Goal: Task Accomplishment & Management: Manage account settings

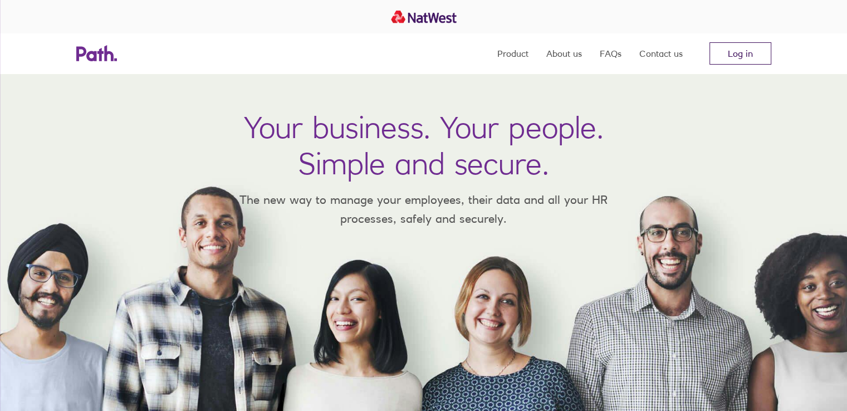
click at [752, 47] on link "Log in" at bounding box center [740, 53] width 62 height 22
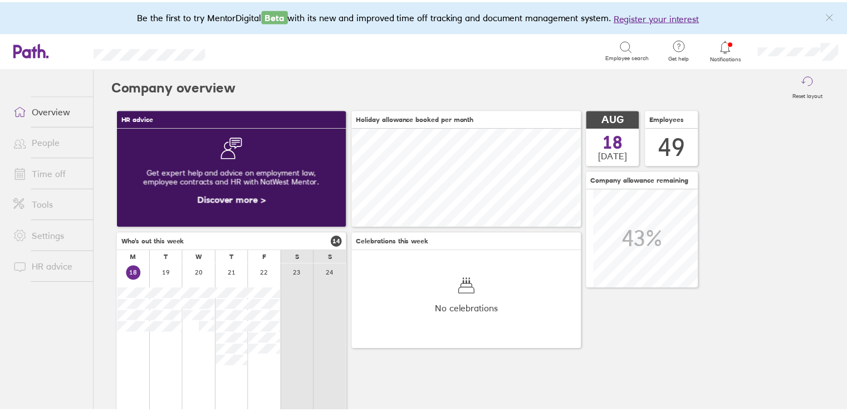
scroll to position [99, 232]
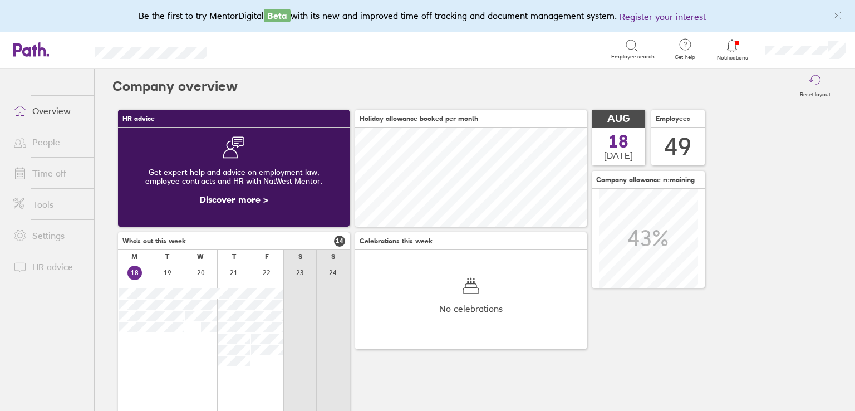
click at [53, 165] on link "Time off" at bounding box center [49, 173] width 90 height 22
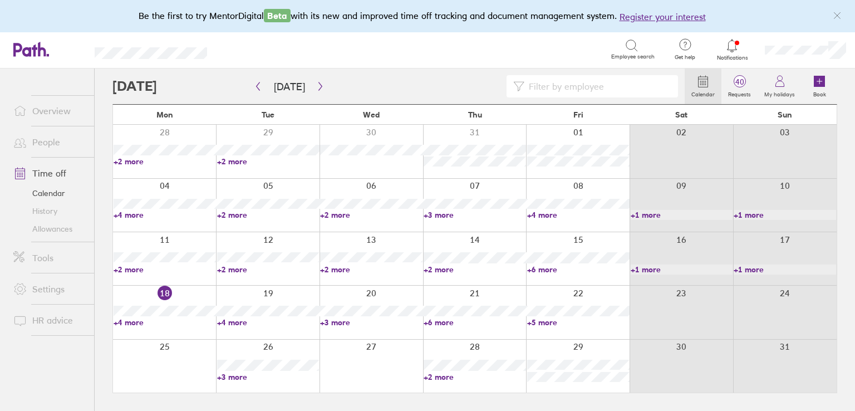
click at [436, 322] on link "+6 more" at bounding box center [475, 322] width 102 height 10
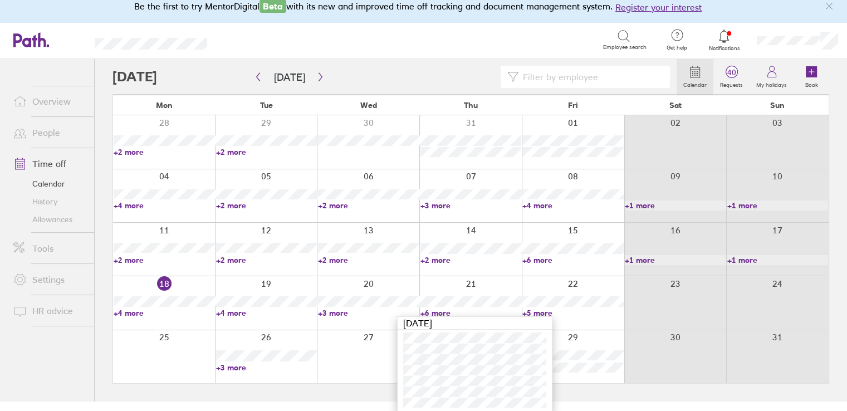
scroll to position [12, 0]
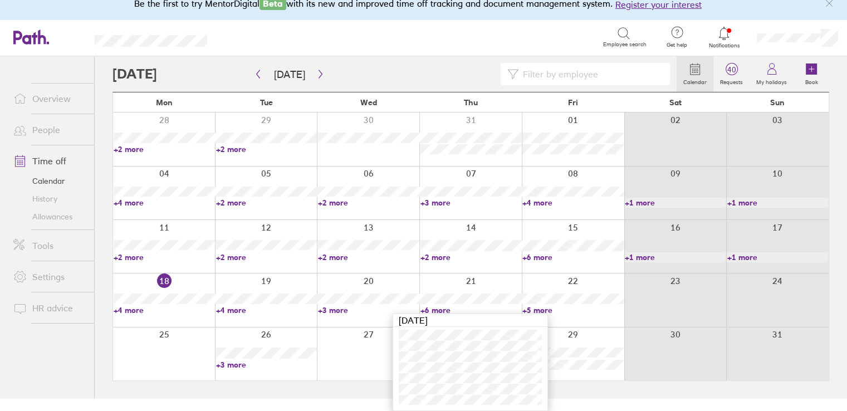
click at [436, 36] on div "Search" at bounding box center [417, 36] width 371 height 17
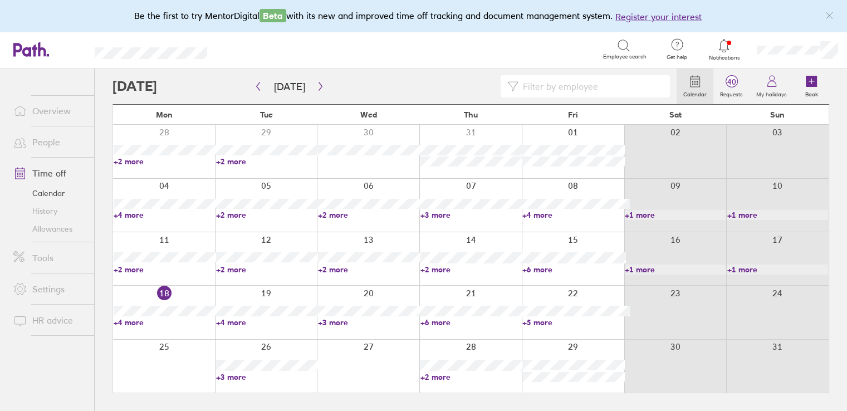
scroll to position [0, 0]
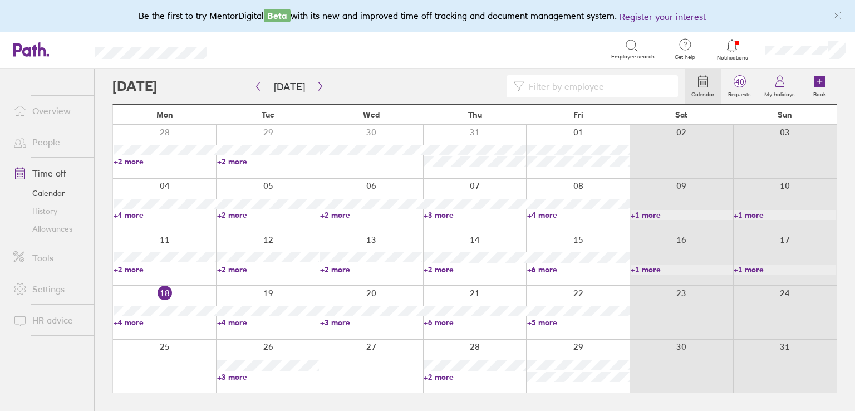
click at [545, 322] on link "+5 more" at bounding box center [578, 322] width 102 height 10
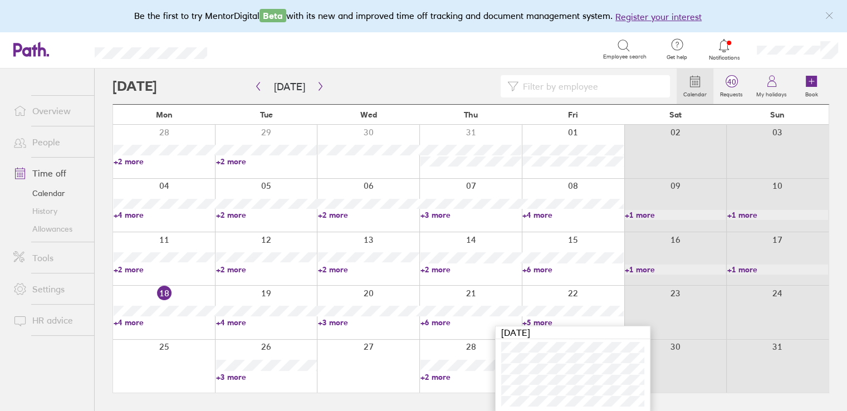
scroll to position [1, 0]
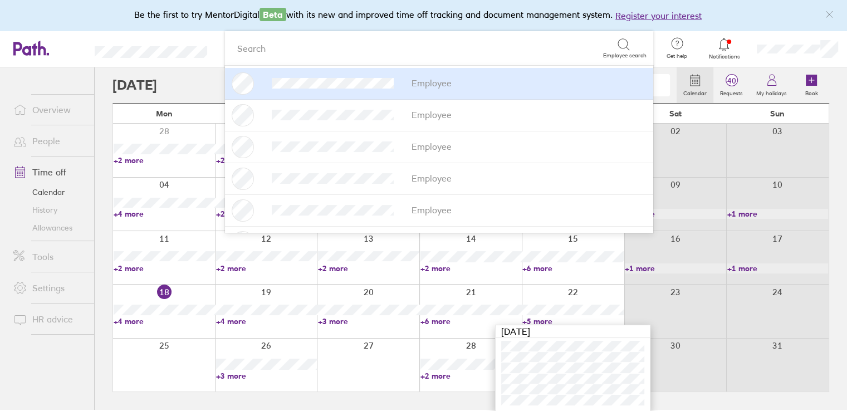
click at [438, 316] on link "+6 more" at bounding box center [470, 321] width 101 height 10
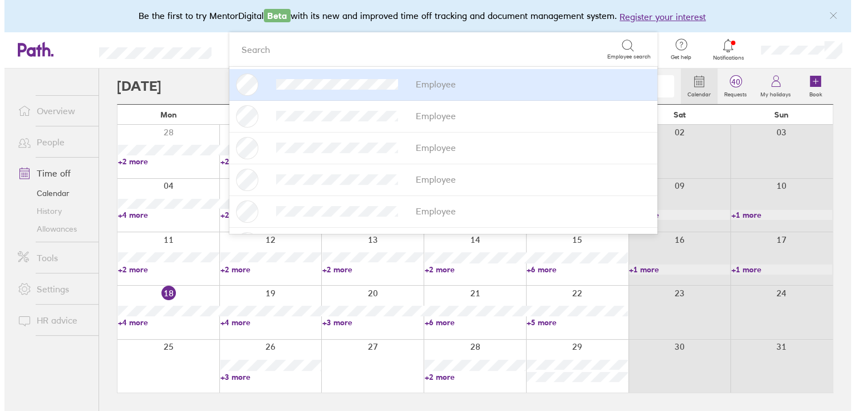
scroll to position [0, 0]
click at [435, 323] on link "+6 more" at bounding box center [475, 322] width 102 height 10
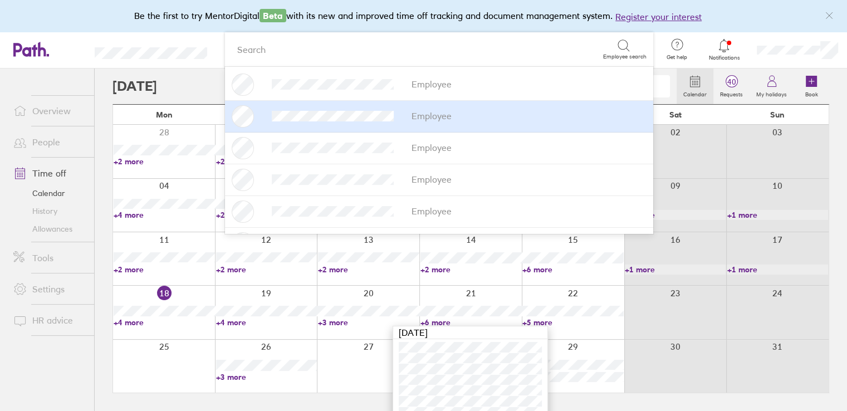
click at [185, 94] on div at bounding box center [394, 86] width 564 height 22
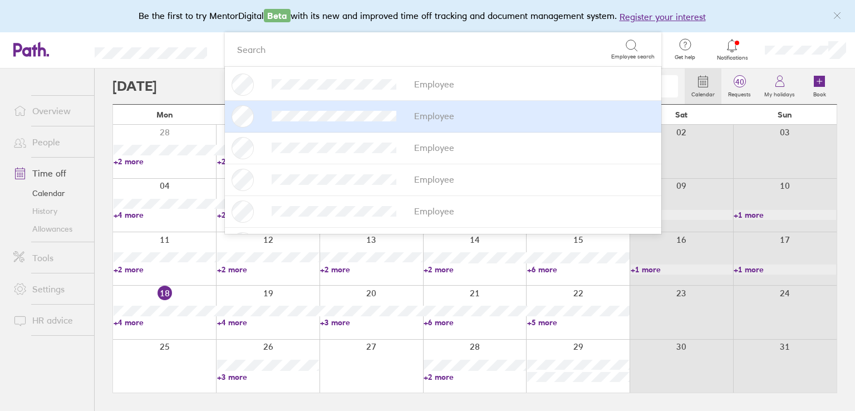
click at [192, 87] on div at bounding box center [398, 86] width 572 height 22
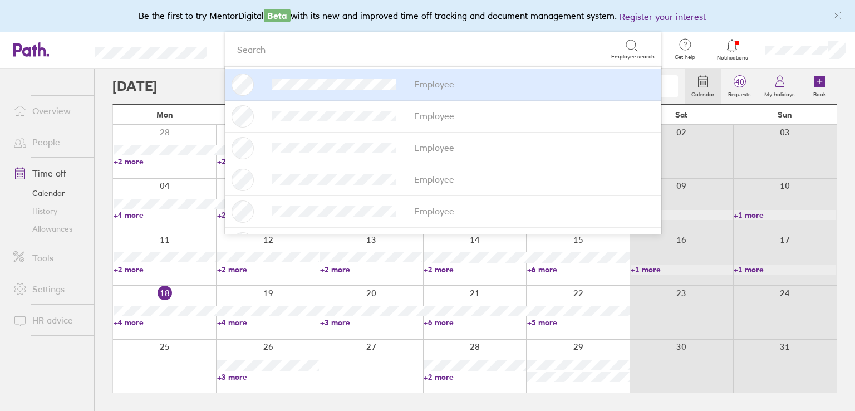
click at [734, 42] on icon at bounding box center [731, 45] width 13 height 13
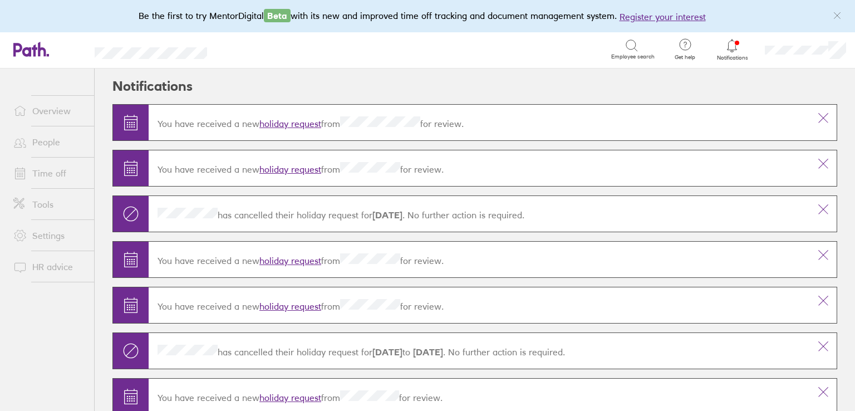
click at [41, 166] on link "Time off" at bounding box center [49, 173] width 90 height 22
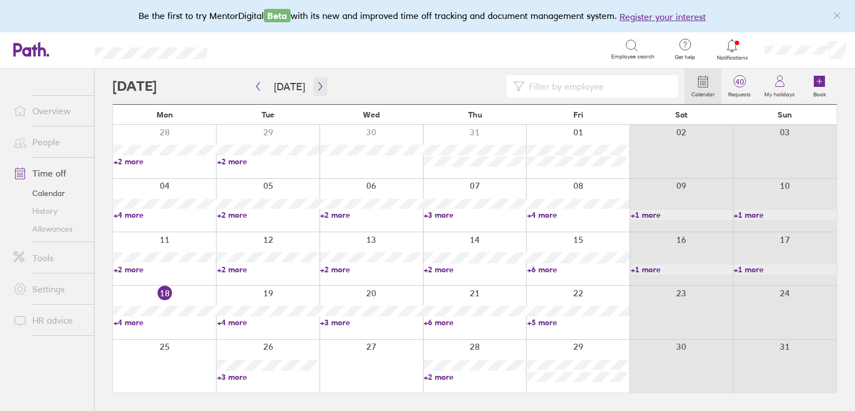
click at [316, 82] on icon "button" at bounding box center [320, 86] width 8 height 9
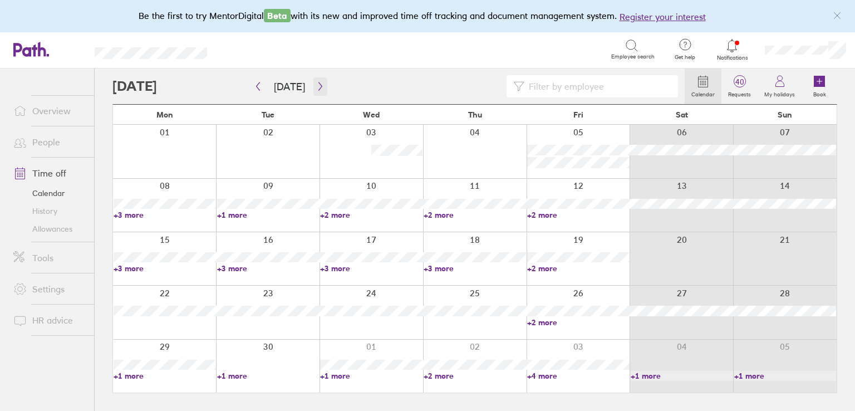
click at [316, 89] on icon "button" at bounding box center [320, 86] width 8 height 9
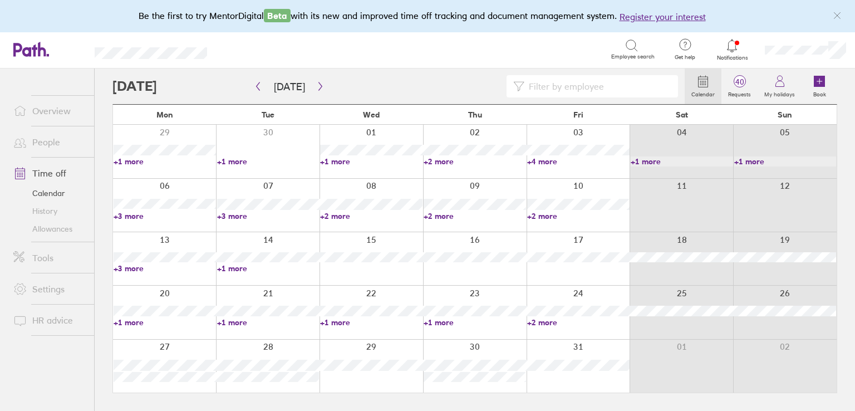
click at [134, 217] on link "+3 more" at bounding box center [165, 216] width 102 height 10
click at [132, 214] on link "+3 more" at bounding box center [165, 216] width 102 height 10
click at [236, 214] on link "+3 more" at bounding box center [268, 216] width 102 height 10
click at [340, 214] on link "+2 more" at bounding box center [371, 216] width 102 height 10
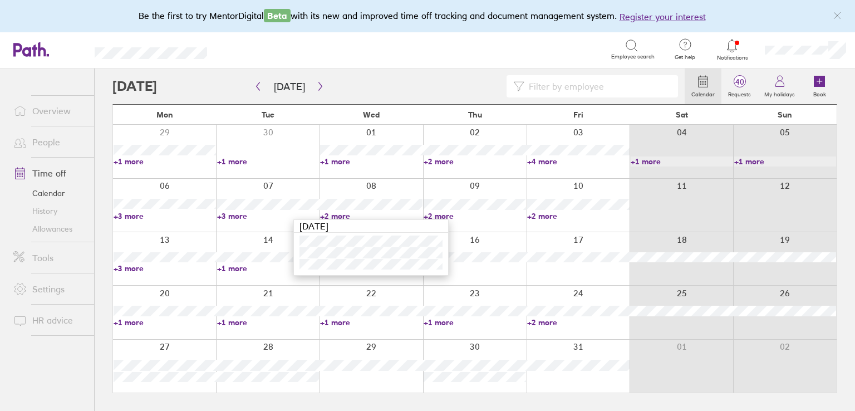
click at [340, 214] on link "+2 more" at bounding box center [371, 216] width 102 height 10
click at [435, 215] on link "+2 more" at bounding box center [475, 216] width 102 height 10
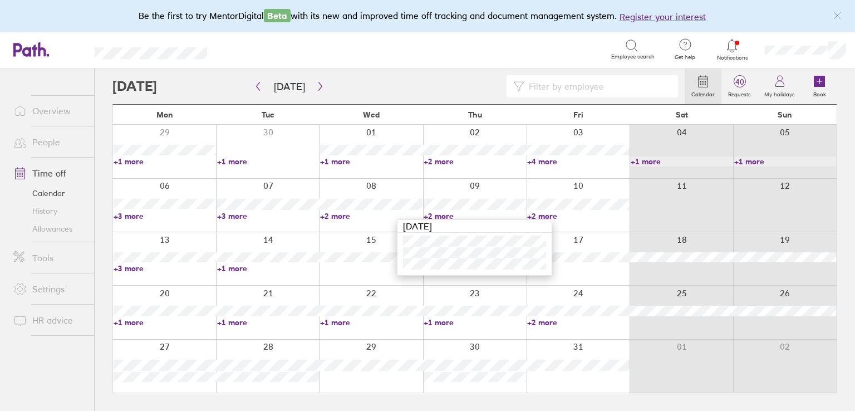
click at [435, 215] on link "+2 more" at bounding box center [475, 216] width 102 height 10
click at [550, 217] on link "+2 more" at bounding box center [578, 216] width 102 height 10
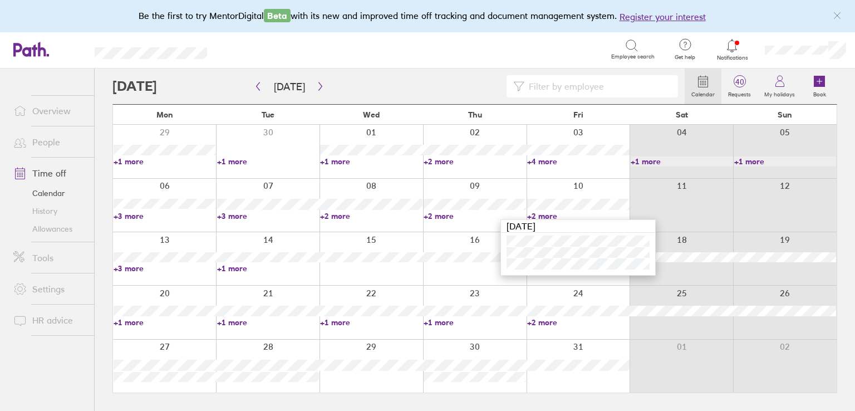
click at [550, 217] on link "+2 more" at bounding box center [578, 216] width 102 height 10
click at [550, 161] on link "+4 more" at bounding box center [578, 161] width 102 height 10
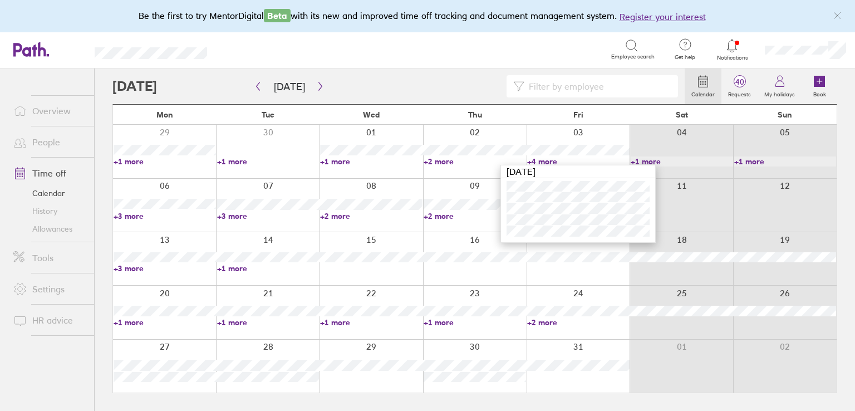
click at [448, 162] on link "+2 more" at bounding box center [475, 161] width 102 height 10
click at [445, 161] on link "+2 more" at bounding box center [475, 161] width 102 height 10
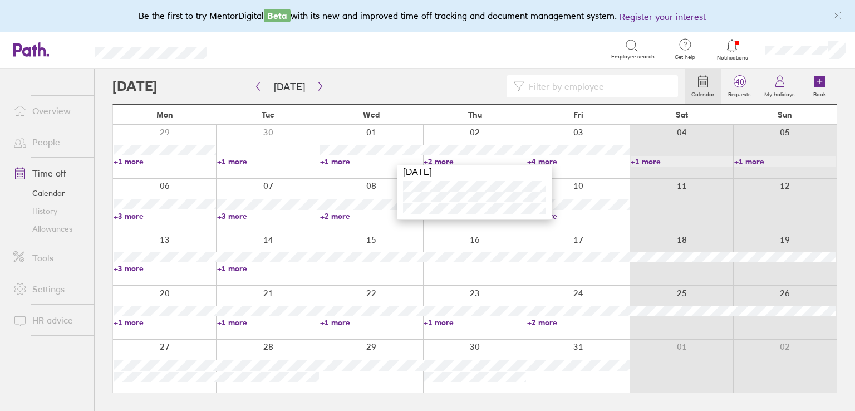
click at [331, 161] on link "+1 more" at bounding box center [371, 161] width 102 height 10
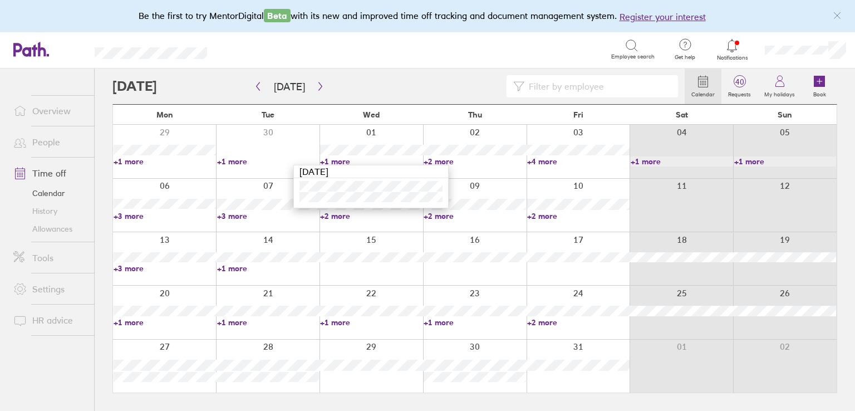
click at [366, 78] on div at bounding box center [398, 86] width 572 height 22
